Goal: Task Accomplishment & Management: Manage account settings

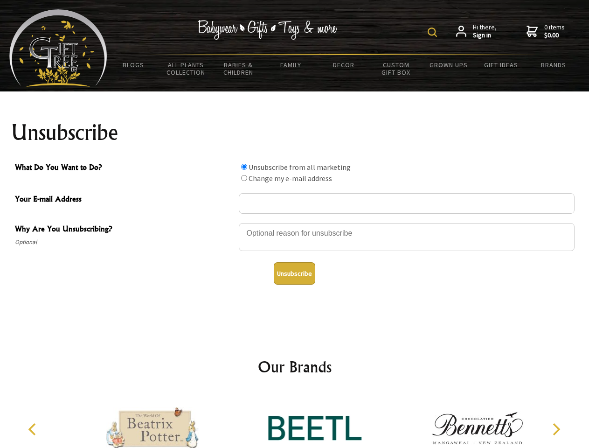
click at [434, 32] on img at bounding box center [432, 32] width 9 height 9
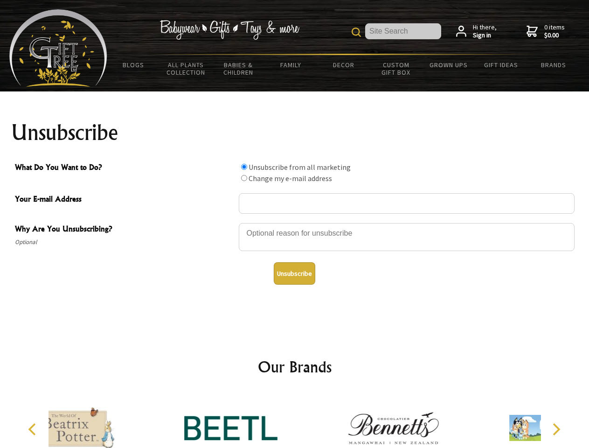
click at [295, 222] on div at bounding box center [407, 238] width 336 height 33
click at [244, 166] on input "What Do You Want to Do?" at bounding box center [244, 167] width 6 height 6
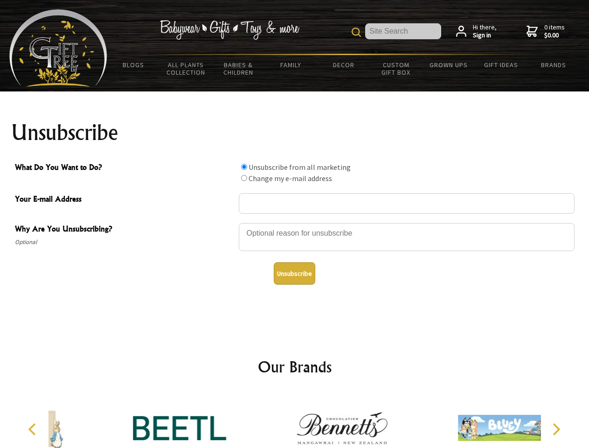
click at [244, 178] on input "What Do You Want to Do?" at bounding box center [244, 178] width 6 height 6
radio input "true"
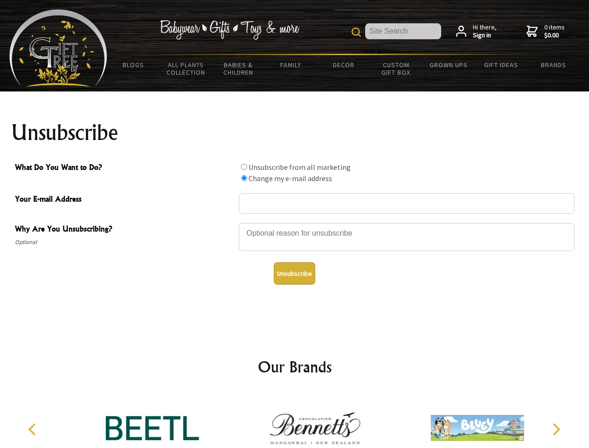
click at [294, 273] on button "Unsubscribe" at bounding box center [294, 273] width 41 height 22
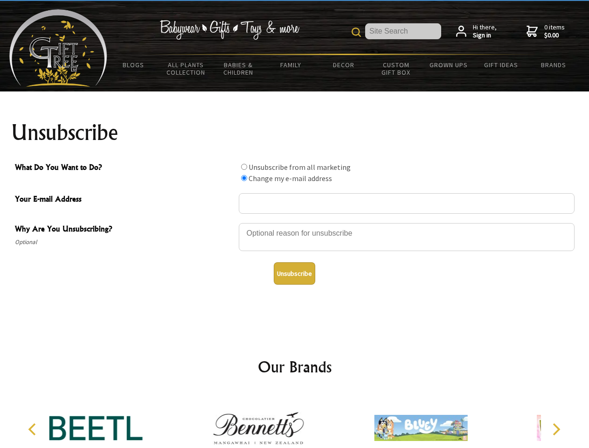
click at [34, 429] on icon "Previous" at bounding box center [33, 429] width 12 height 12
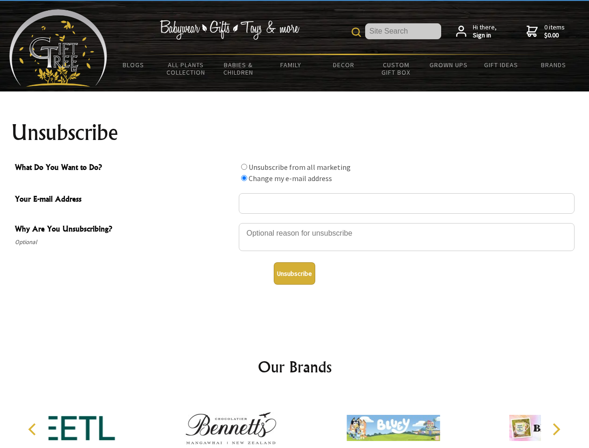
click at [556, 429] on icon "Next" at bounding box center [555, 429] width 12 height 12
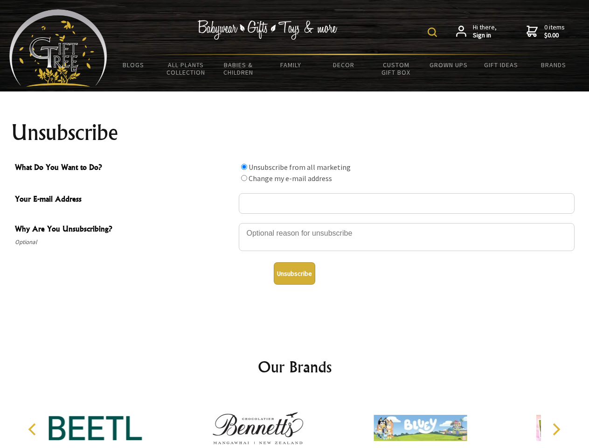
click at [434, 32] on img at bounding box center [432, 32] width 9 height 9
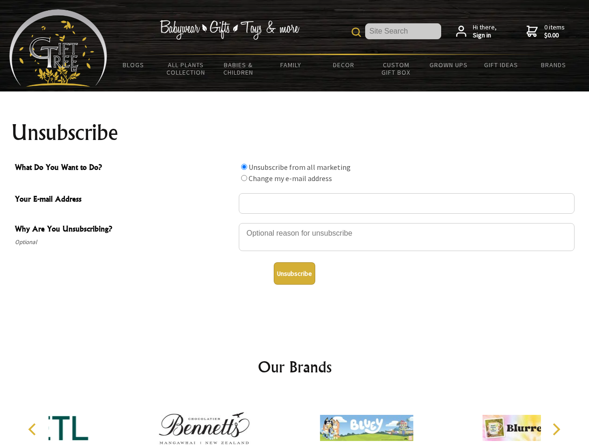
click at [295, 222] on div at bounding box center [407, 238] width 336 height 33
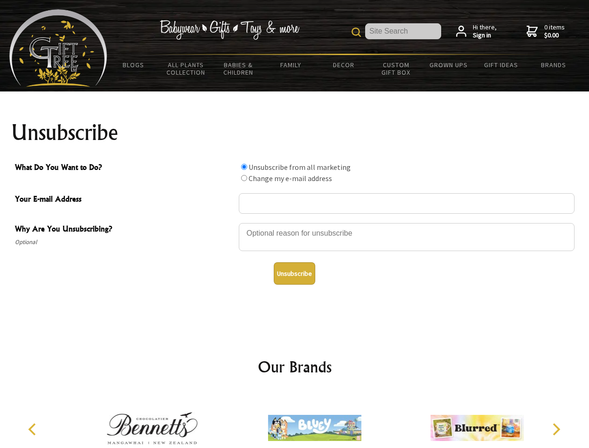
click at [244, 166] on input "What Do You Want to Do?" at bounding box center [244, 167] width 6 height 6
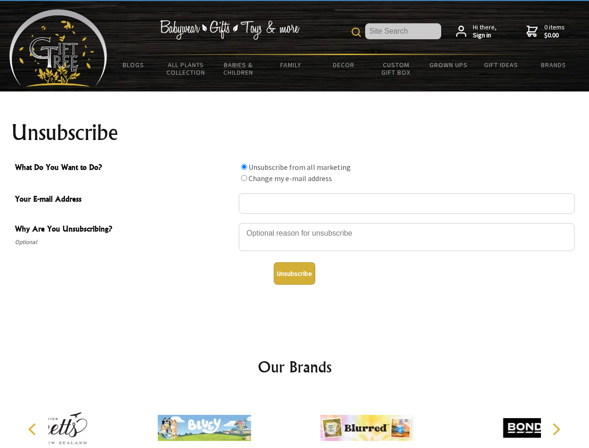
click at [244, 178] on input "What Do You Want to Do?" at bounding box center [244, 178] width 6 height 6
radio input "true"
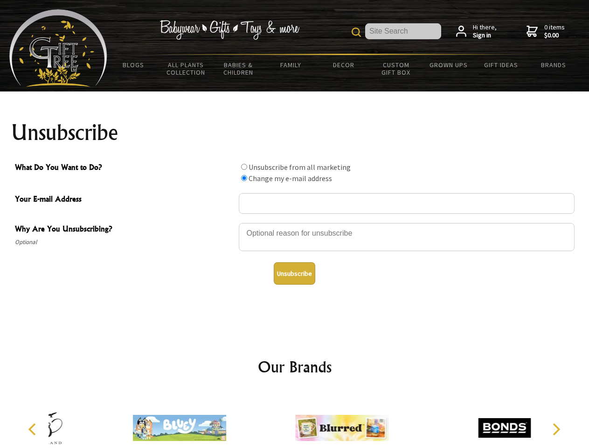
click at [294, 273] on button "Unsubscribe" at bounding box center [294, 273] width 41 height 22
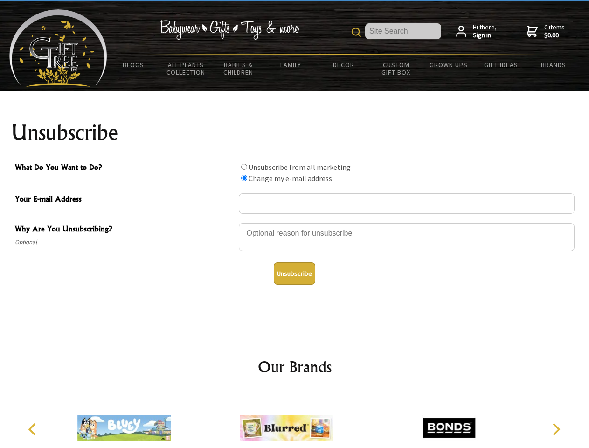
click at [34, 429] on icon "Previous" at bounding box center [33, 429] width 12 height 12
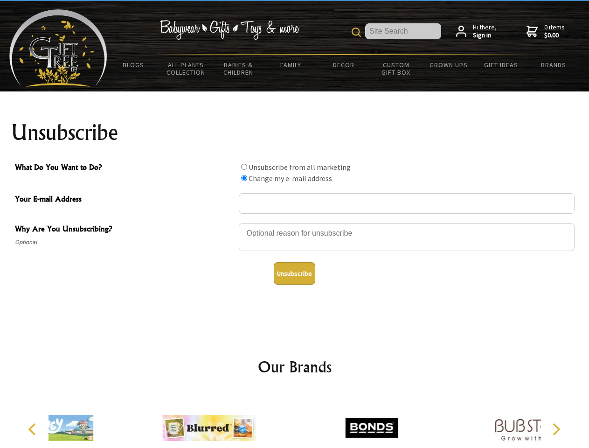
click at [556, 429] on icon "Next" at bounding box center [555, 429] width 12 height 12
